Goal: Task Accomplishment & Management: Manage account settings

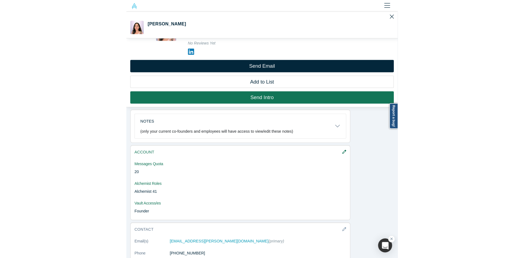
scroll to position [226, 0]
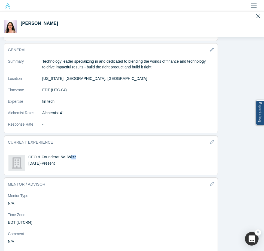
click at [120, 34] on button "[PERSON_NAME]" at bounding box center [132, 24] width 264 height 26
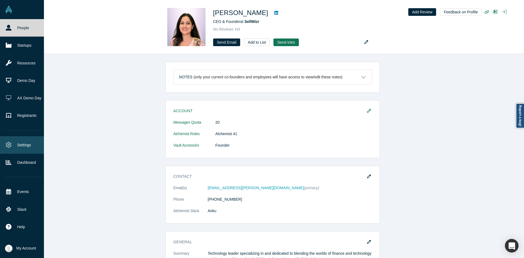
click at [26, 146] on link "Settings" at bounding box center [24, 144] width 48 height 17
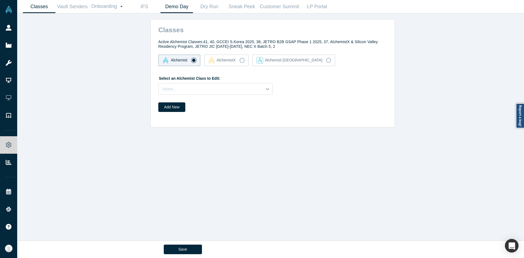
click at [180, 4] on link "Demo Day" at bounding box center [176, 6] width 32 height 13
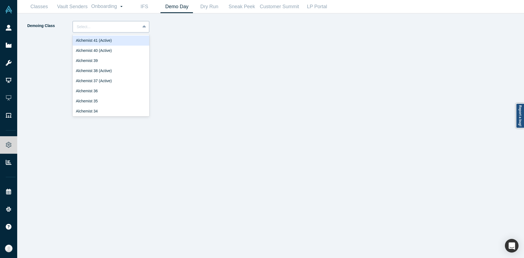
click at [141, 27] on div at bounding box center [144, 27] width 9 height 10
click at [125, 50] on div "Alchemist 40 (Active)" at bounding box center [111, 51] width 77 height 10
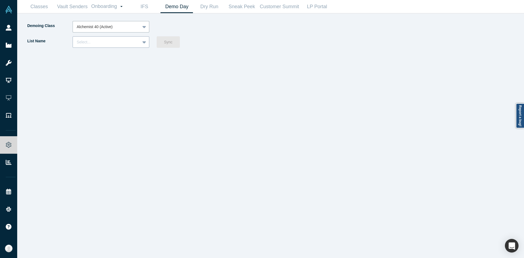
click at [126, 44] on div "Select..." at bounding box center [106, 42] width 67 height 7
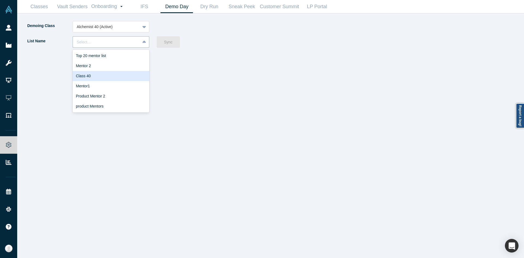
click at [116, 80] on div "Class 40" at bounding box center [111, 76] width 77 height 10
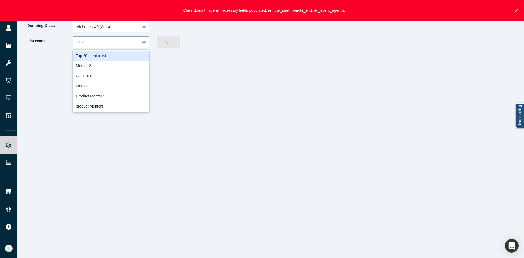
click at [126, 41] on div at bounding box center [106, 42] width 59 height 7
click at [115, 60] on div "Top 20 mentor list" at bounding box center [111, 56] width 77 height 10
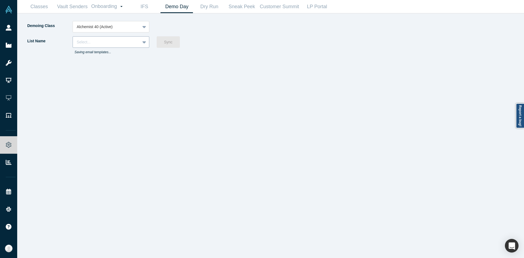
click at [122, 44] on div at bounding box center [106, 42] width 59 height 7
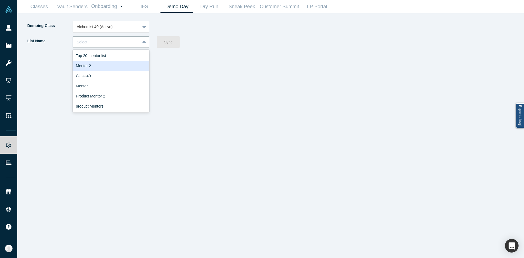
click at [112, 64] on div "Mentor 2" at bounding box center [111, 66] width 77 height 10
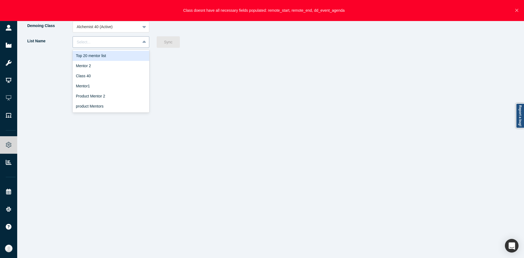
click at [124, 39] on div at bounding box center [106, 42] width 59 height 7
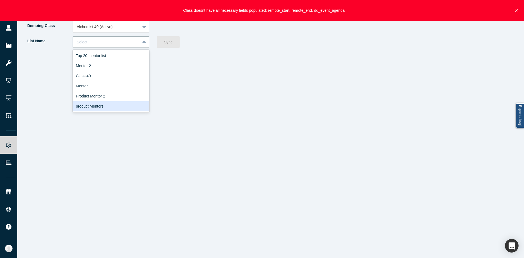
click at [102, 105] on div "product Mentors" at bounding box center [111, 106] width 77 height 10
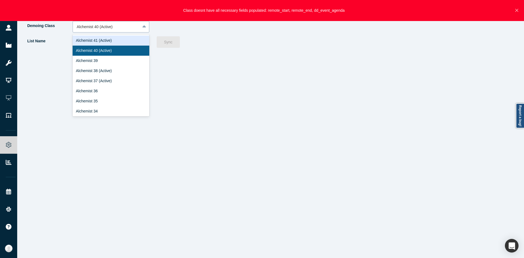
click at [135, 27] on div at bounding box center [106, 26] width 59 height 7
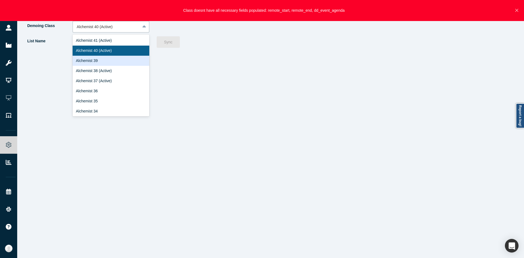
click at [118, 59] on div "Alchemist 39" at bounding box center [111, 61] width 77 height 10
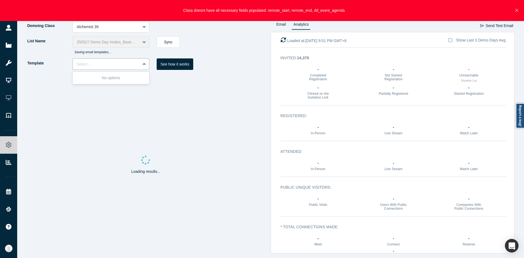
click at [118, 59] on div "Select..." at bounding box center [111, 63] width 77 height 11
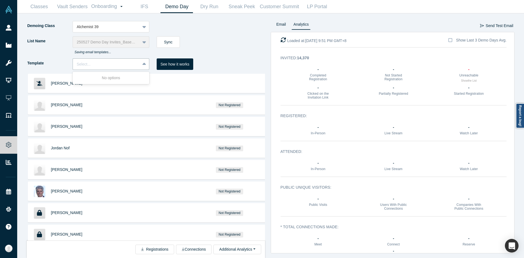
click at [118, 61] on div "Select..." at bounding box center [106, 64] width 67 height 7
click at [118, 60] on div "Select..." at bounding box center [106, 64] width 67 height 9
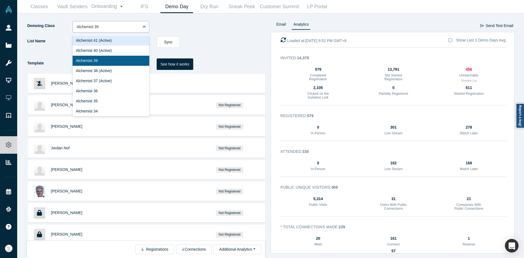
click at [124, 27] on div at bounding box center [106, 26] width 59 height 7
click at [114, 48] on div "Alchemist 40 (Active)" at bounding box center [111, 51] width 77 height 10
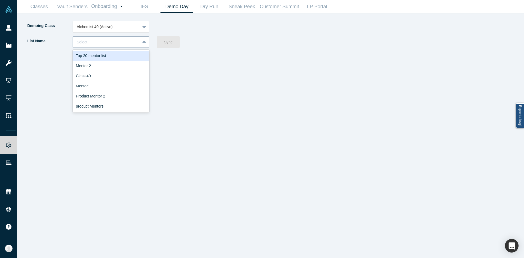
click at [143, 39] on div at bounding box center [144, 42] width 9 height 10
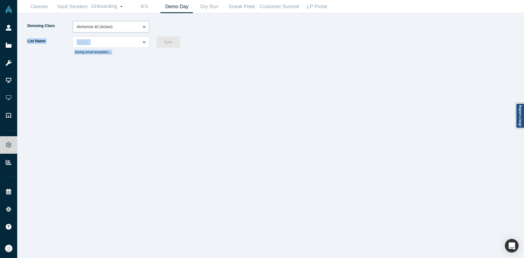
drag, startPoint x: 182, startPoint y: 56, endPoint x: 135, endPoint y: 23, distance: 57.2
click at [135, 23] on div "Demoing Class Alchemist 40 (Active) List Name Select... Saving email templates.…" at bounding box center [149, 39] width 244 height 37
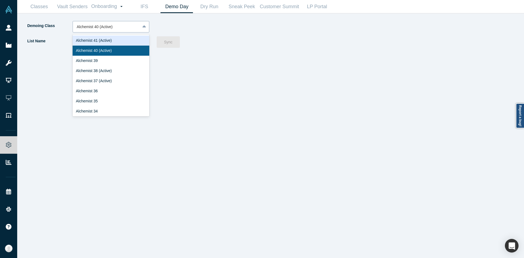
click at [135, 23] on div at bounding box center [106, 26] width 59 height 7
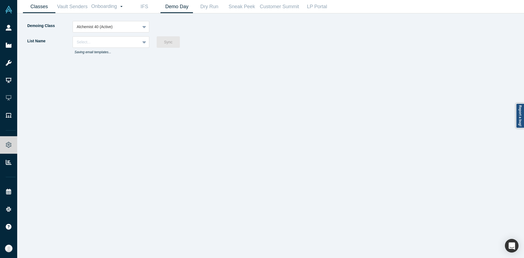
click at [44, 7] on link "Classes" at bounding box center [39, 6] width 32 height 13
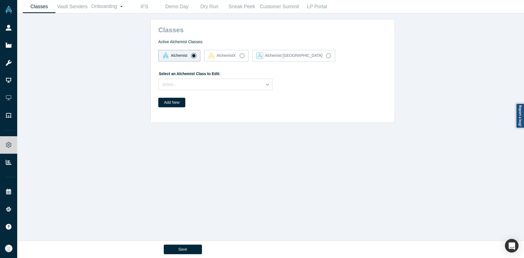
click at [185, 78] on div "Select an Alchemist Class to Edit: Select..." at bounding box center [272, 79] width 229 height 21
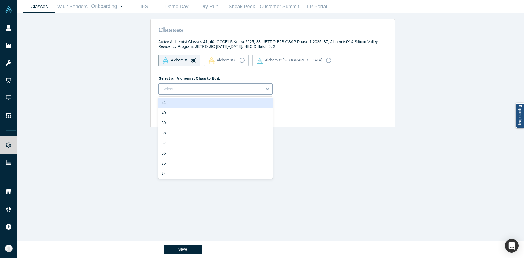
click at [183, 86] on div at bounding box center [210, 89] width 96 height 7
click at [174, 110] on div "40" at bounding box center [215, 113] width 114 height 10
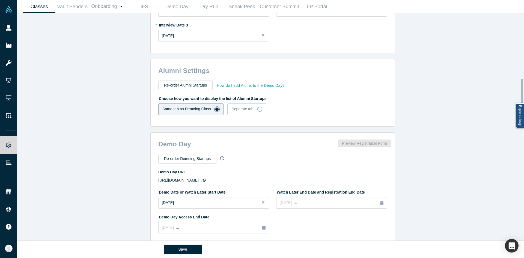
scroll to position [347, 0]
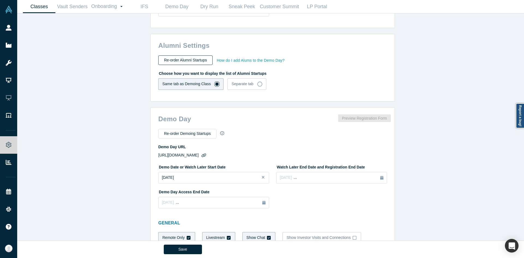
click at [186, 56] on button "Re-order Alumni Startups" at bounding box center [185, 60] width 54 height 10
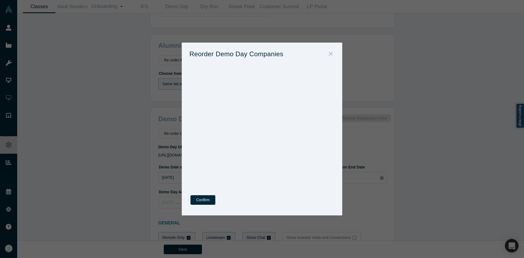
click at [264, 53] on button "Close" at bounding box center [330, 54] width 11 height 12
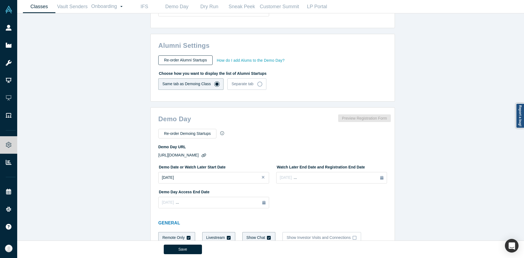
click at [195, 64] on button "Re-order Alumni Startups" at bounding box center [185, 60] width 54 height 10
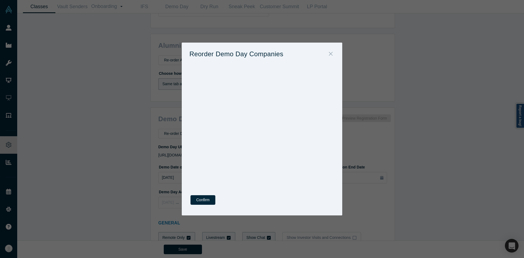
click at [264, 52] on icon "Close" at bounding box center [331, 54] width 4 height 6
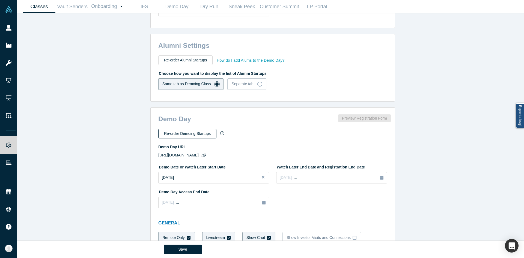
click at [196, 131] on div "Re-order Demoing Startups Demo Day URL [URL][DOMAIN_NAME] Demo Date or Watch La…" at bounding box center [274, 170] width 242 height 91
click at [196, 131] on button "Re-order Demoing Startups" at bounding box center [187, 134] width 58 height 10
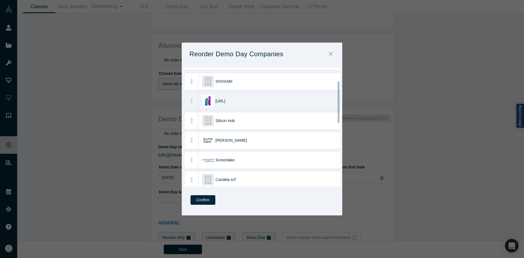
scroll to position [0, 0]
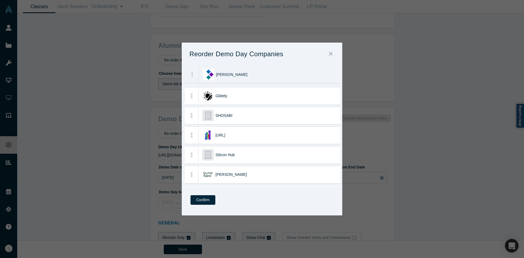
drag, startPoint x: 238, startPoint y: 91, endPoint x: 238, endPoint y: 69, distance: 21.3
click at [238, 69] on div "[PERSON_NAME]" at bounding box center [280, 74] width 128 height 17
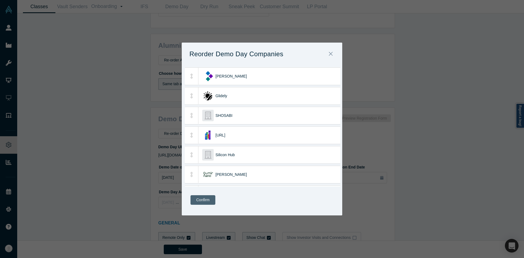
click at [208, 199] on button "Confirm" at bounding box center [202, 200] width 25 height 10
click at [147, 187] on div "Reorder Demo Day Companies Kimaru AI Glidely SHOSABI [URL] Silicon Hub Qumir Na…" at bounding box center [262, 129] width 524 height 258
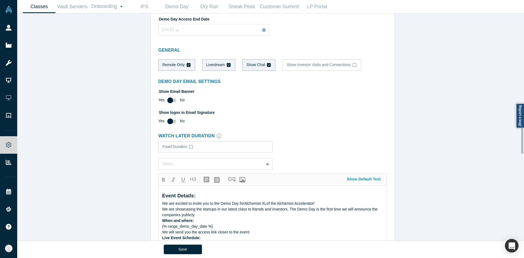
scroll to position [520, 0]
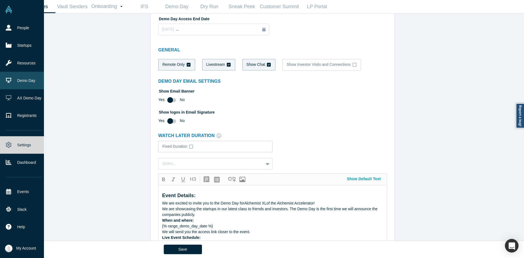
click at [14, 77] on link "Demo Day" at bounding box center [24, 80] width 48 height 17
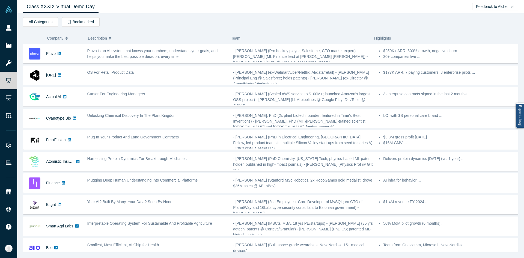
click at [152, 30] on div "All Categories AI B2B SaaS Deep Tech (Deep Technology) Gen ai Biomaterials Circ…" at bounding box center [270, 134] width 495 height 235
